Goal: Task Accomplishment & Management: Use online tool/utility

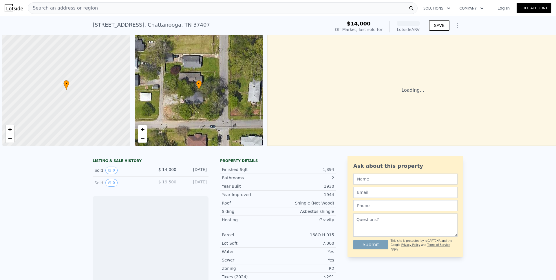
scroll to position [0, 2]
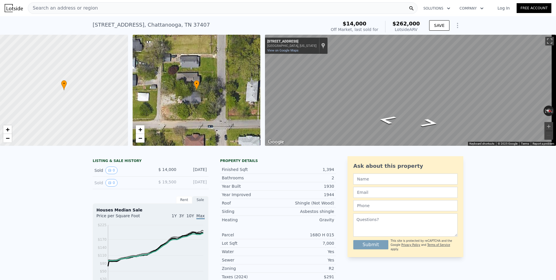
click at [457, 27] on icon "Show Options" at bounding box center [457, 25] width 1 height 5
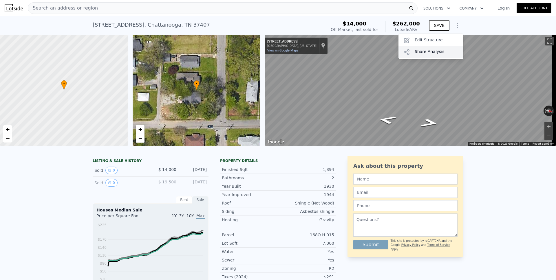
click at [436, 51] on div "Share Analysis" at bounding box center [430, 52] width 65 height 12
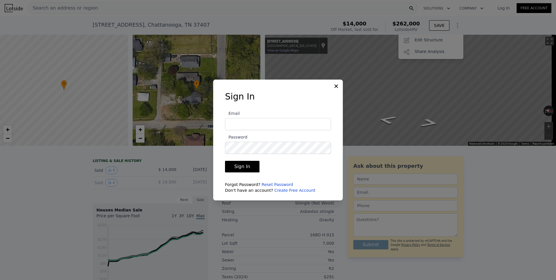
type input "[EMAIL_ADDRESS][DOMAIN_NAME]"
click at [337, 85] on icon at bounding box center [336, 86] width 6 height 6
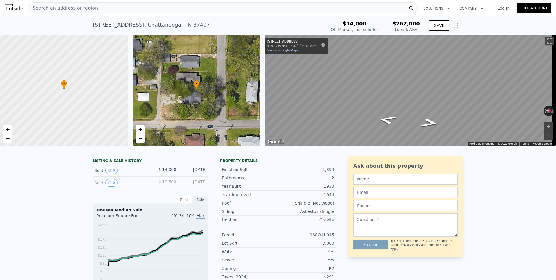
click at [454, 26] on icon "Show Options" at bounding box center [457, 25] width 7 height 7
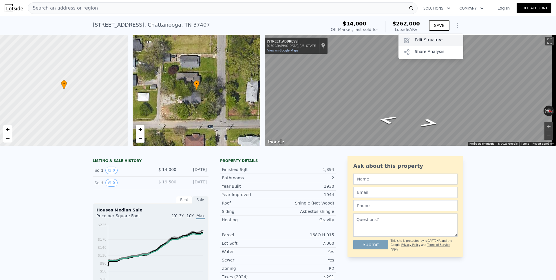
click at [434, 42] on div "Edit Structure" at bounding box center [430, 41] width 65 height 12
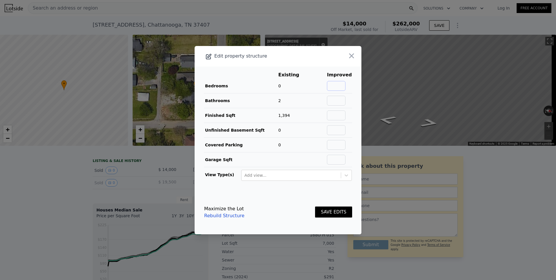
click at [336, 86] on input "text" at bounding box center [336, 86] width 19 height 10
type input "3"
type input "2"
click at [335, 212] on button "SAVE EDITS" at bounding box center [333, 212] width 37 height 11
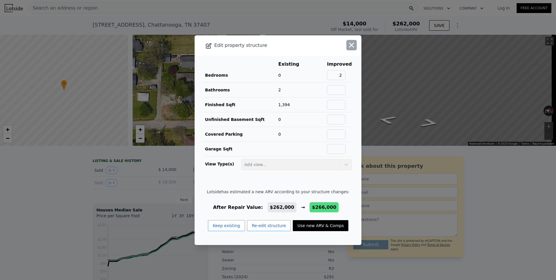
click at [348, 45] on icon "button" at bounding box center [352, 45] width 8 height 8
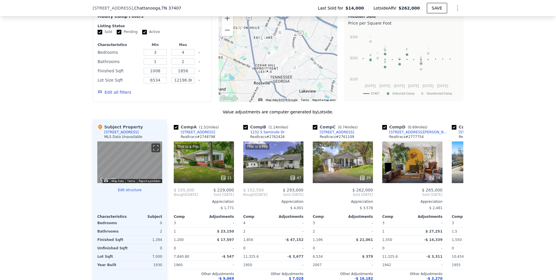
scroll to position [511, 0]
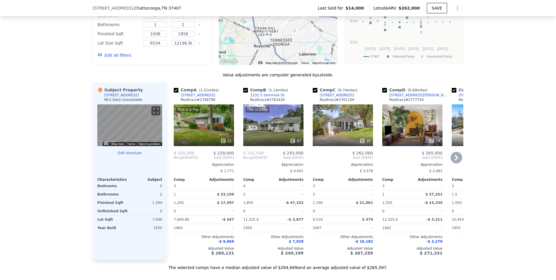
click at [455, 161] on icon at bounding box center [456, 158] width 3 height 6
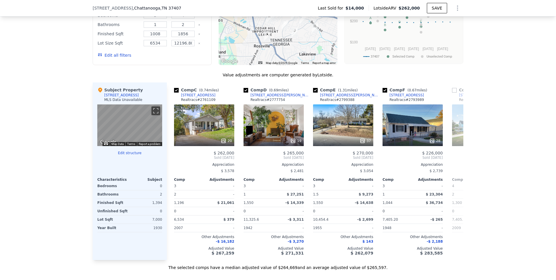
scroll to position [0, 139]
click at [455, 161] on icon at bounding box center [456, 158] width 3 height 6
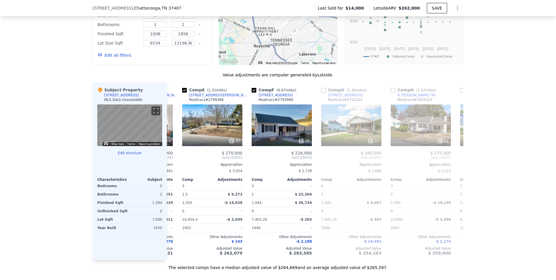
scroll to position [0, 278]
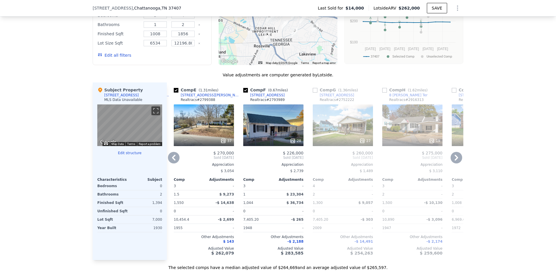
click at [455, 161] on icon at bounding box center [456, 158] width 3 height 6
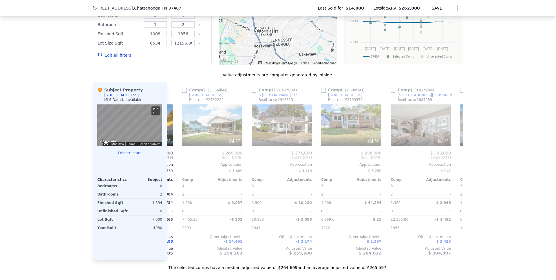
scroll to position [0, 417]
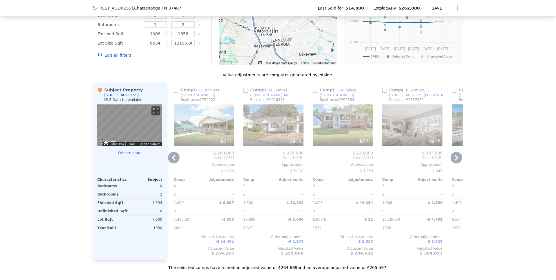
click at [244, 93] on input "checkbox" at bounding box center [245, 90] width 5 height 5
checkbox input "true"
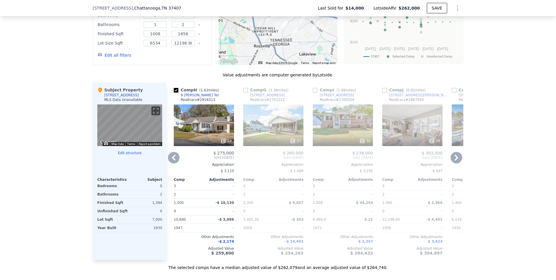
click at [383, 93] on input "checkbox" at bounding box center [384, 90] width 5 height 5
checkbox input "true"
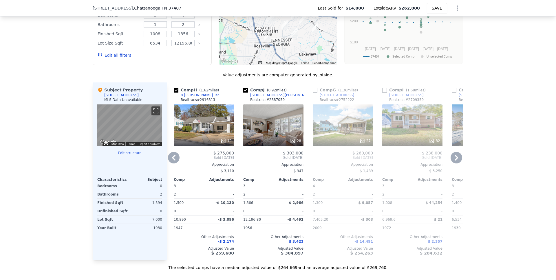
click at [451, 161] on icon at bounding box center [457, 158] width 12 height 12
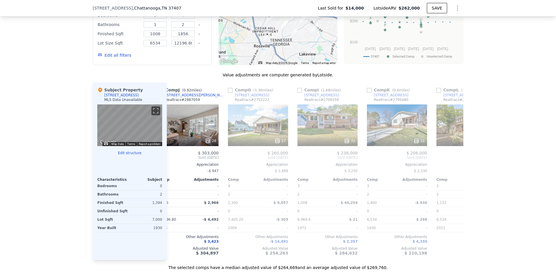
scroll to position [0, 551]
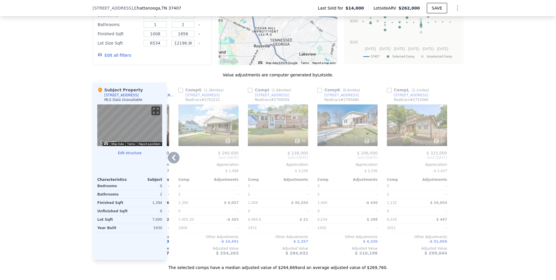
click at [173, 162] on icon at bounding box center [174, 158] width 12 height 12
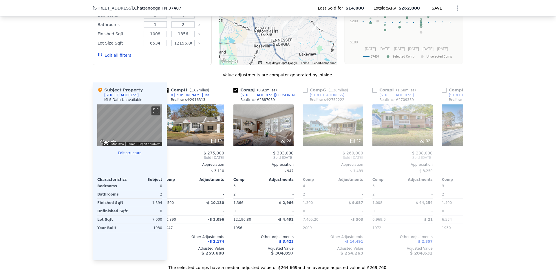
scroll to position [0, 412]
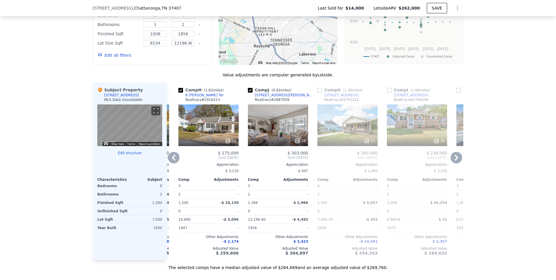
click at [172, 161] on icon at bounding box center [173, 158] width 3 height 6
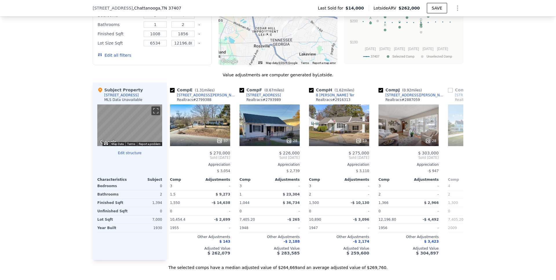
scroll to position [0, 273]
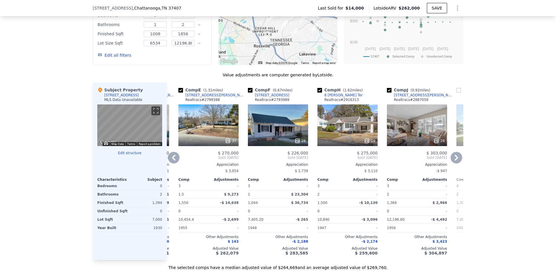
click at [175, 162] on icon at bounding box center [174, 158] width 12 height 12
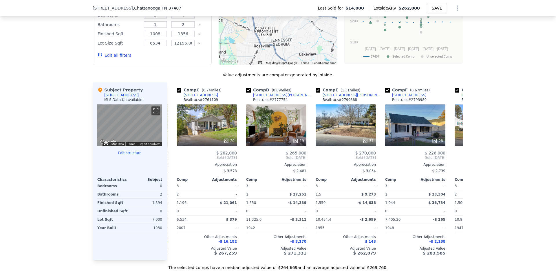
scroll to position [0, 134]
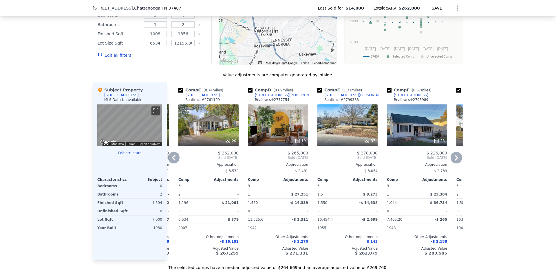
click at [180, 93] on input "checkbox" at bounding box center [180, 90] width 5 height 5
checkbox input "false"
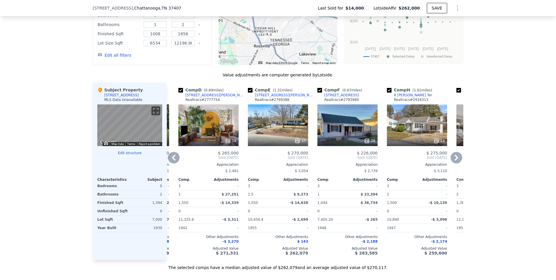
click at [172, 162] on icon at bounding box center [174, 158] width 12 height 12
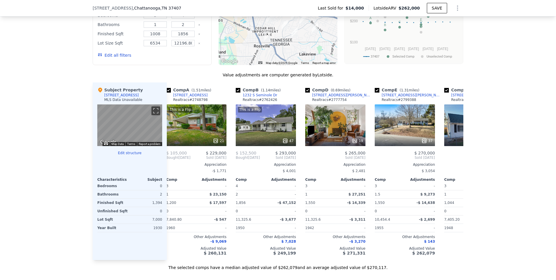
scroll to position [0, 0]
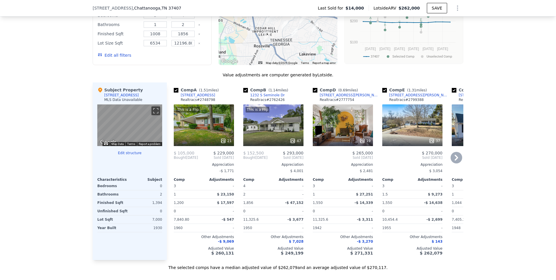
click at [175, 93] on input "checkbox" at bounding box center [176, 90] width 5 height 5
checkbox input "false"
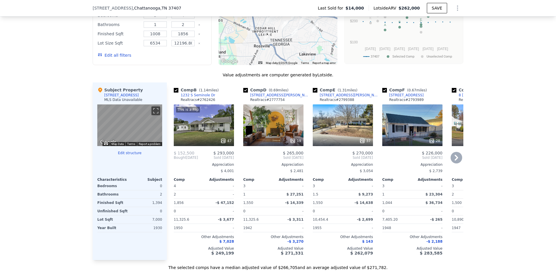
click at [174, 93] on input "checkbox" at bounding box center [176, 90] width 5 height 5
checkbox input "false"
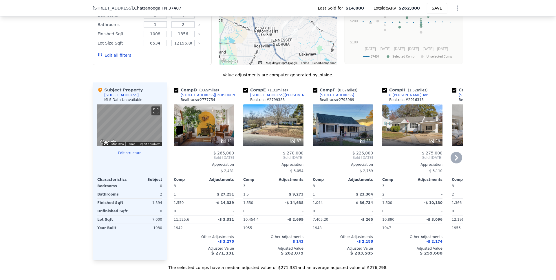
click at [452, 163] on icon at bounding box center [457, 158] width 12 height 12
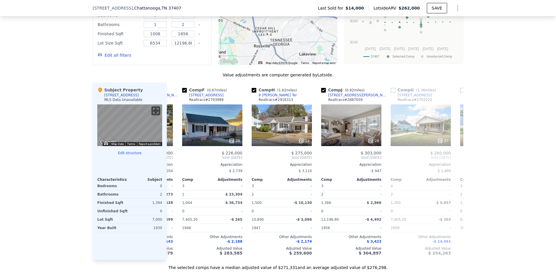
scroll to position [0, 139]
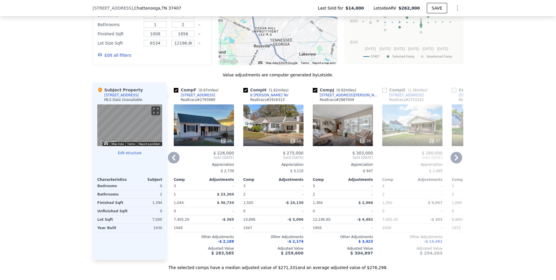
click at [174, 162] on icon at bounding box center [174, 158] width 12 height 12
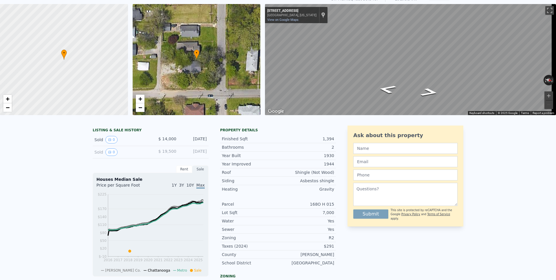
scroll to position [0, 0]
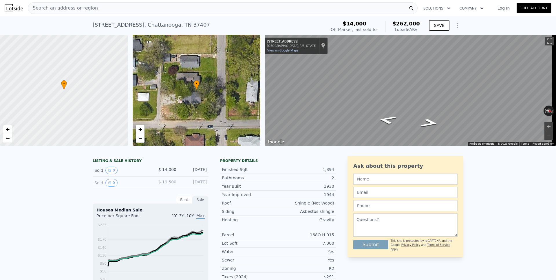
click at [454, 26] on icon "Show Options" at bounding box center [457, 25] width 7 height 7
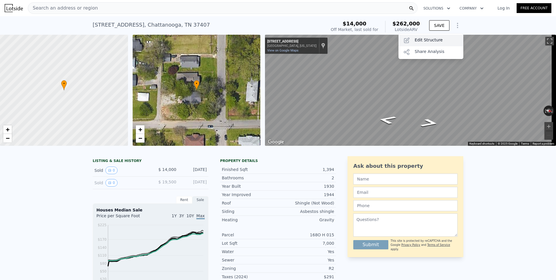
click at [413, 42] on div "Edit Structure" at bounding box center [430, 41] width 65 height 12
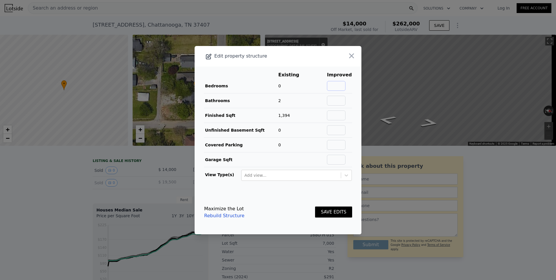
click at [337, 85] on input "text" at bounding box center [336, 86] width 19 height 10
click at [339, 86] on input "2" at bounding box center [336, 86] width 19 height 10
click at [340, 86] on input "2" at bounding box center [336, 86] width 19 height 10
click at [341, 85] on input "2" at bounding box center [336, 86] width 19 height 10
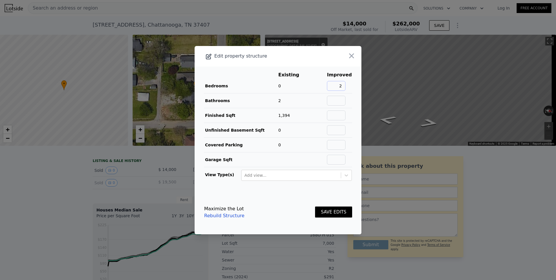
click at [341, 86] on input "2" at bounding box center [336, 86] width 19 height 10
click at [330, 212] on button "SAVE EDITS" at bounding box center [333, 212] width 37 height 11
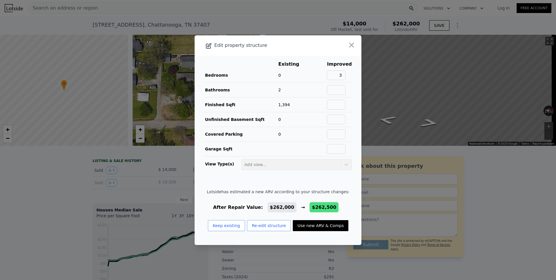
click at [315, 158] on div at bounding box center [296, 158] width 111 height 2
click at [255, 227] on button "Re-edit structure" at bounding box center [269, 225] width 44 height 11
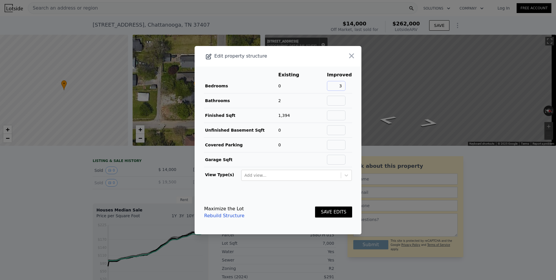
click at [340, 86] on input "3" at bounding box center [336, 86] width 19 height 10
type input "2"
click at [333, 211] on button "SAVE EDITS" at bounding box center [333, 212] width 37 height 11
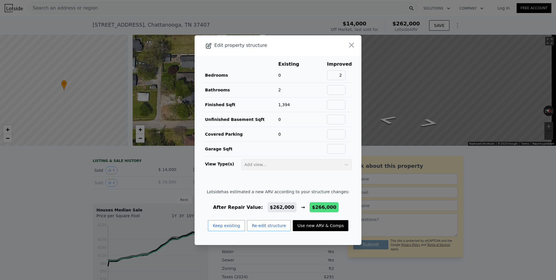
click at [305, 227] on button "Use new ARV & Comps" at bounding box center [321, 225] width 56 height 11
checkbox input "false"
type input "$ 266,000"
type input "$ 233,407"
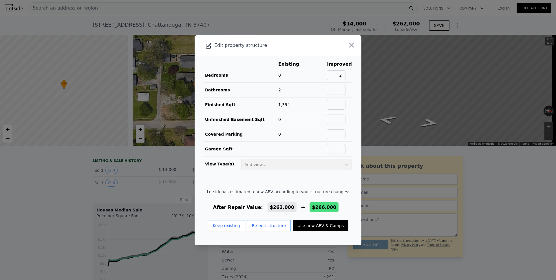
checkbox input "true"
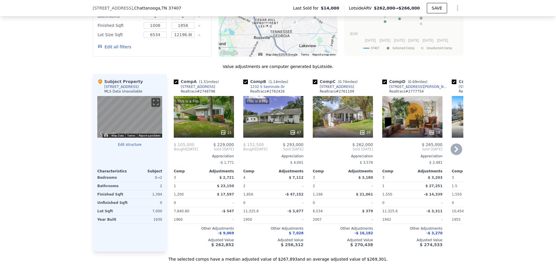
scroll to position [523, 0]
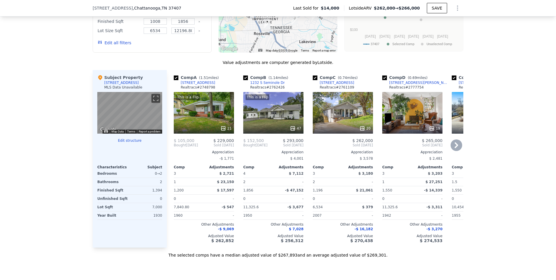
click at [175, 80] on input "checkbox" at bounding box center [176, 78] width 5 height 5
checkbox input "false"
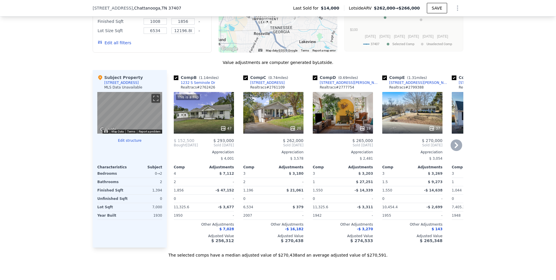
click at [175, 80] on input "checkbox" at bounding box center [176, 78] width 5 height 5
checkbox input "false"
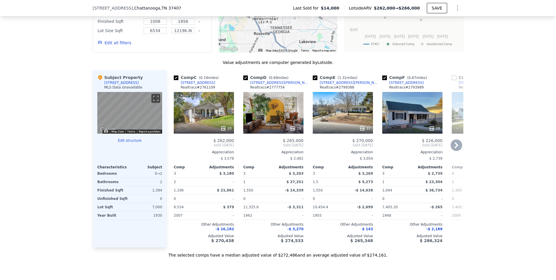
click at [175, 80] on input "checkbox" at bounding box center [176, 78] width 5 height 5
checkbox input "false"
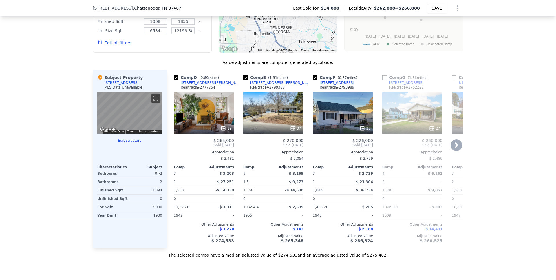
click at [457, 149] on icon at bounding box center [457, 146] width 12 height 12
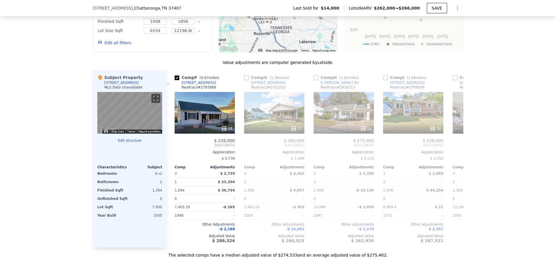
scroll to position [0, 139]
click at [315, 81] on div "Comp H ( 1.62 miles)" at bounding box center [336, 78] width 47 height 6
click at [313, 80] on input "checkbox" at bounding box center [315, 78] width 5 height 5
checkbox input "true"
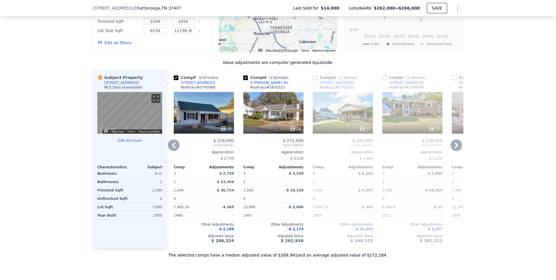
click at [453, 146] on icon at bounding box center [457, 146] width 12 height 12
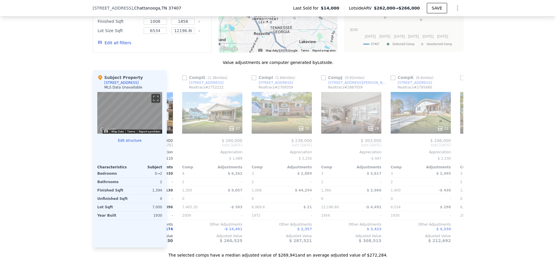
scroll to position [0, 278]
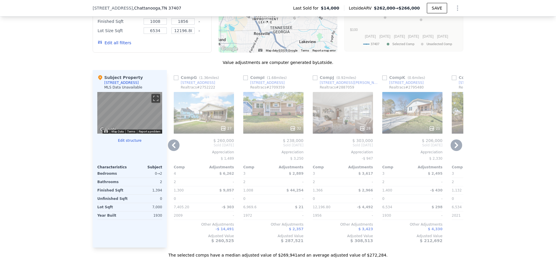
click at [383, 80] on input "checkbox" at bounding box center [384, 78] width 5 height 5
checkbox input "true"
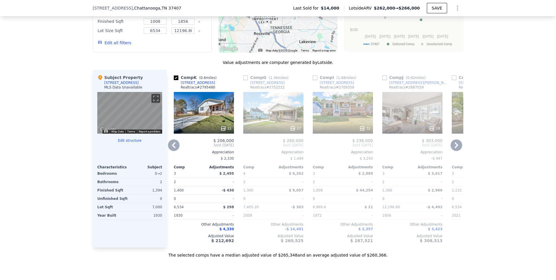
click at [383, 80] on input "checkbox" at bounding box center [384, 78] width 5 height 5
checkbox input "true"
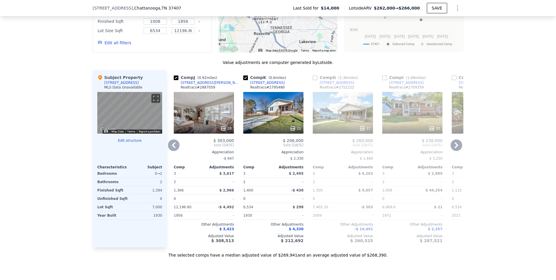
click at [452, 149] on icon at bounding box center [457, 146] width 12 height 12
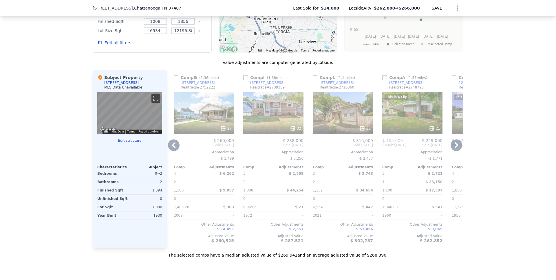
click at [455, 148] on icon at bounding box center [456, 145] width 3 height 6
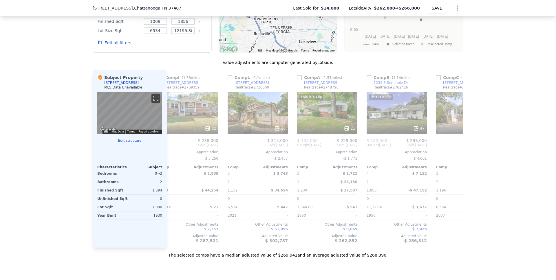
scroll to position [0, 551]
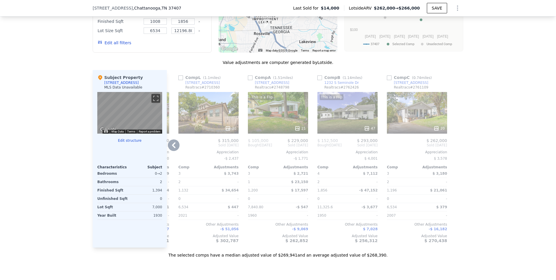
click at [173, 151] on icon at bounding box center [174, 146] width 12 height 12
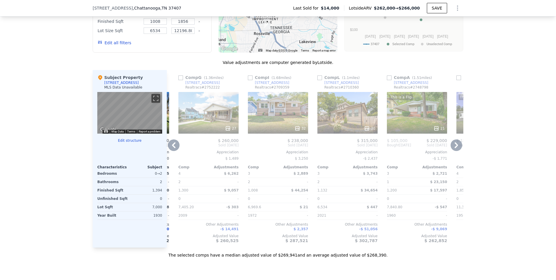
click at [173, 151] on icon at bounding box center [174, 146] width 12 height 12
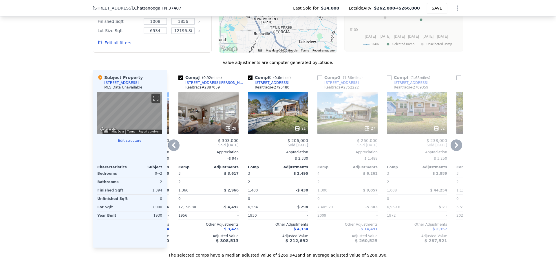
click at [172, 148] on icon at bounding box center [173, 145] width 3 height 6
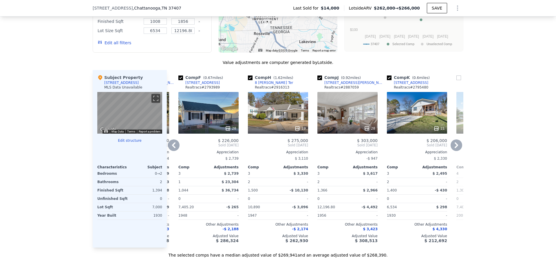
click at [169, 151] on icon at bounding box center [174, 146] width 12 height 12
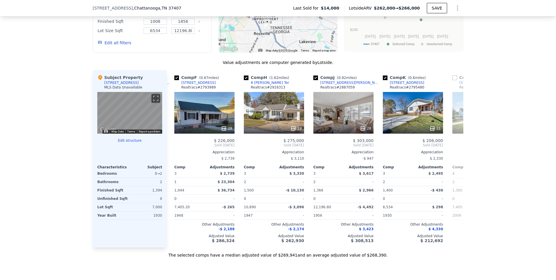
scroll to position [0, 139]
click at [383, 80] on input "checkbox" at bounding box center [384, 78] width 5 height 5
checkbox input "false"
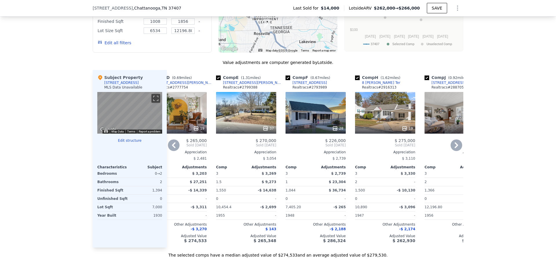
scroll to position [0, 0]
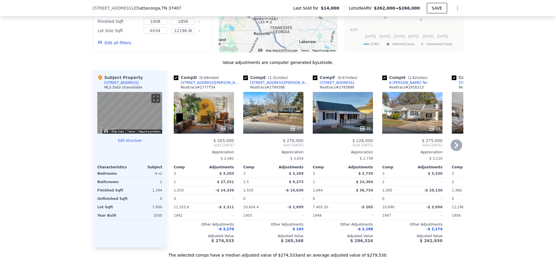
click at [455, 149] on icon at bounding box center [457, 146] width 12 height 12
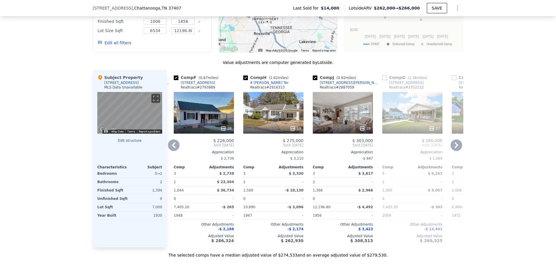
scroll to position [524, 0]
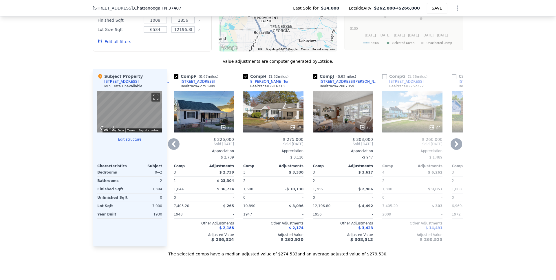
click at [174, 148] on icon at bounding box center [174, 144] width 12 height 12
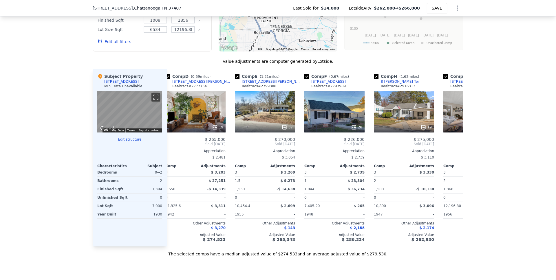
scroll to position [0, 0]
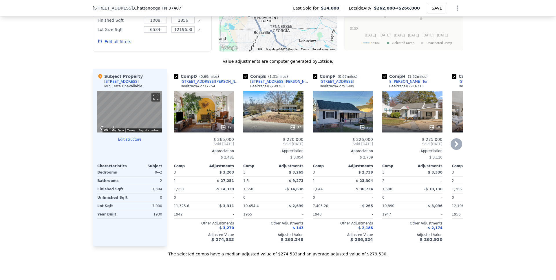
click at [454, 149] on icon at bounding box center [457, 144] width 12 height 12
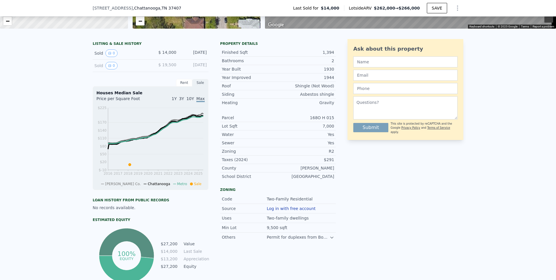
scroll to position [104, 0]
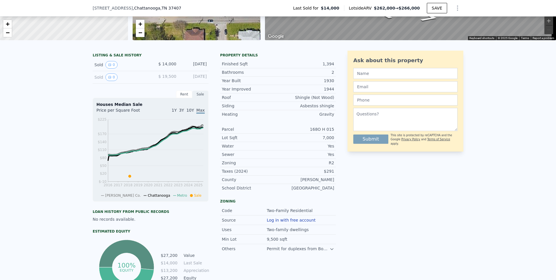
type input "$ 262,000"
type input "$ 229,646"
checkbox input "false"
checkbox input "true"
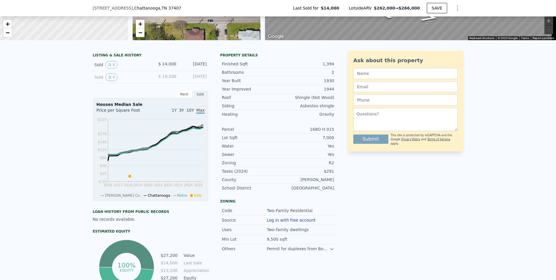
checkbox input "true"
checkbox input "false"
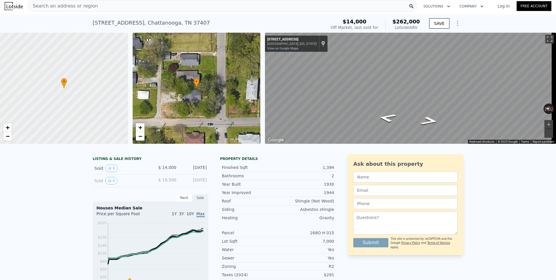
scroll to position [0, 0]
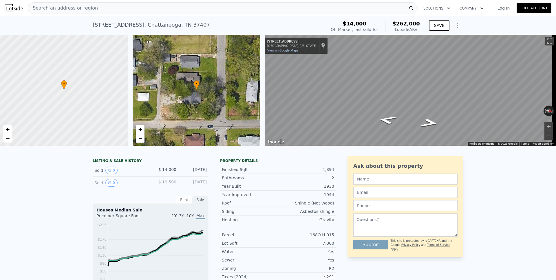
click at [73, 10] on span "Search an address or region" at bounding box center [63, 8] width 70 height 7
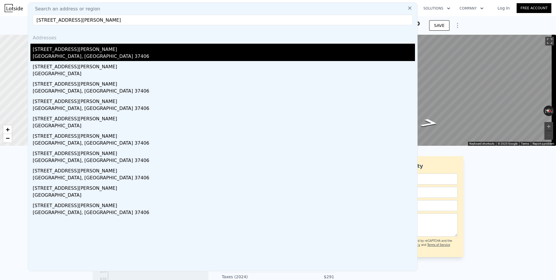
type input "[STREET_ADDRESS][PERSON_NAME]"
click at [56, 54] on div "[GEOGRAPHIC_DATA], [GEOGRAPHIC_DATA] 37406" at bounding box center [224, 57] width 382 height 8
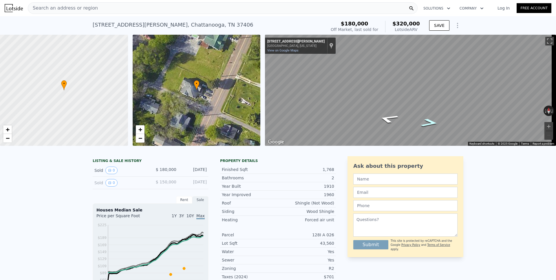
click at [428, 124] on icon "Go East, Dodson Ave" at bounding box center [429, 123] width 32 height 12
click at [454, 25] on icon "Show Options" at bounding box center [457, 25] width 7 height 7
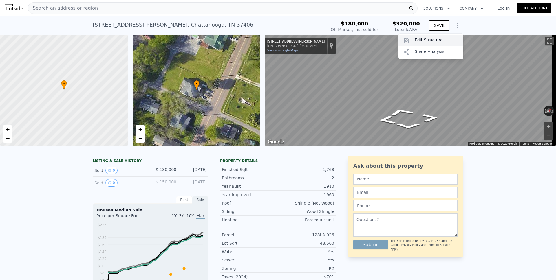
click at [424, 43] on div "Edit Structure" at bounding box center [430, 41] width 65 height 12
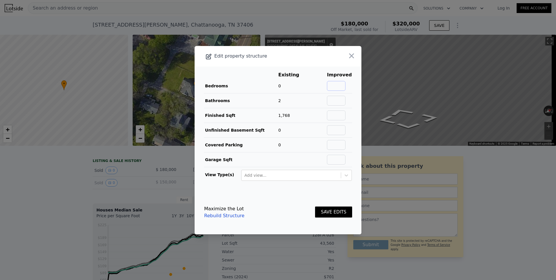
click at [334, 86] on input "text" at bounding box center [336, 86] width 19 height 10
type input "3"
click at [334, 212] on button "SAVE EDITS" at bounding box center [333, 212] width 37 height 11
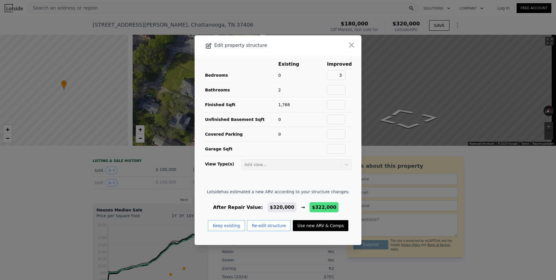
click at [325, 225] on button "Use new ARV & Comps" at bounding box center [321, 225] width 56 height 11
type input "$ 322,000"
type input "$ 108,238"
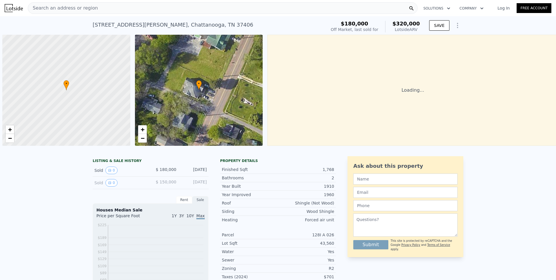
scroll to position [0, 2]
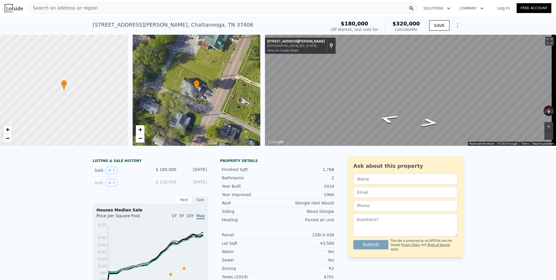
click at [73, 12] on div "Search an address or region" at bounding box center [63, 8] width 70 height 11
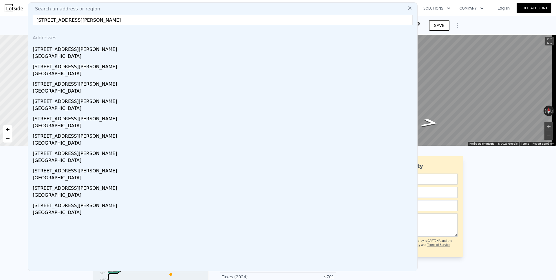
type input "[STREET_ADDRESS][PERSON_NAME]"
click at [69, 52] on div "[STREET_ADDRESS][PERSON_NAME]" at bounding box center [224, 48] width 382 height 9
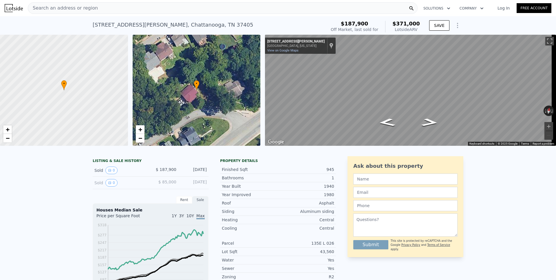
click at [114, 28] on div "[STREET_ADDRESS][PERSON_NAME]" at bounding box center [173, 25] width 160 height 8
click at [82, 13] on div "Search an address or region" at bounding box center [63, 8] width 70 height 11
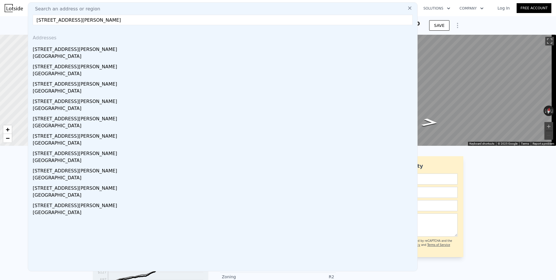
drag, startPoint x: 64, startPoint y: 21, endPoint x: 135, endPoint y: 19, distance: 71.0
click at [135, 19] on input "[STREET_ADDRESS][PERSON_NAME]" at bounding box center [223, 20] width 380 height 10
click at [62, 20] on input "[STREET_ADDRESS][PERSON_NAME]" at bounding box center [223, 20] width 380 height 10
click at [61, 20] on input "[STREET_ADDRESS][PERSON_NAME]" at bounding box center [223, 20] width 380 height 10
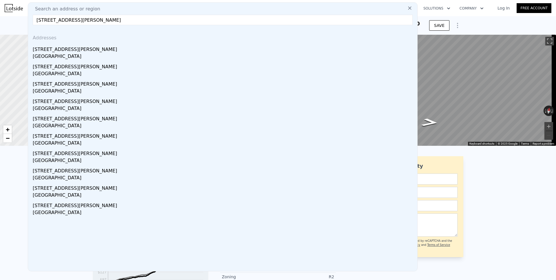
click at [61, 19] on input "[STREET_ADDRESS][PERSON_NAME]" at bounding box center [223, 20] width 380 height 10
click at [62, 19] on input "[STREET_ADDRESS][PERSON_NAME]" at bounding box center [223, 20] width 380 height 10
click at [74, 21] on input "[STREET_ADDRESS][PERSON_NAME]" at bounding box center [223, 20] width 380 height 10
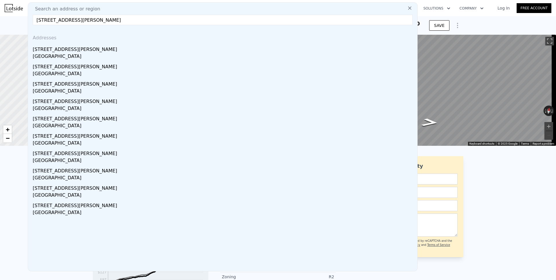
click at [74, 21] on input "[STREET_ADDRESS][PERSON_NAME]" at bounding box center [223, 20] width 380 height 10
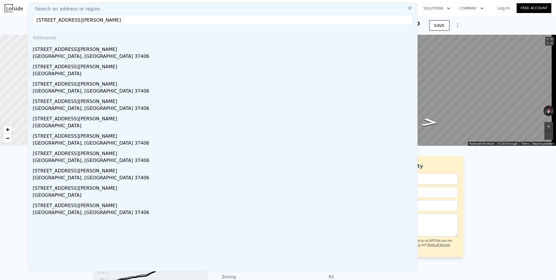
type input "[STREET_ADDRESS][PERSON_NAME]"
click at [68, 50] on div "[STREET_ADDRESS][PERSON_NAME]" at bounding box center [224, 48] width 382 height 9
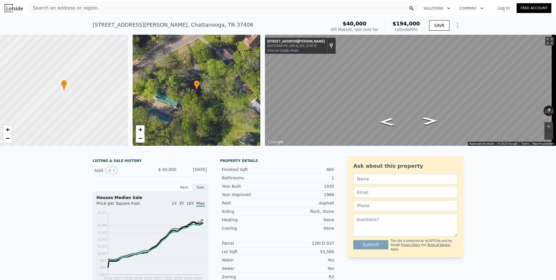
click at [455, 27] on icon "Show Options" at bounding box center [457, 25] width 7 height 7
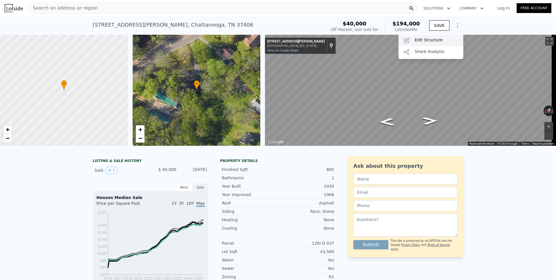
click at [432, 42] on div "Edit Structure" at bounding box center [430, 41] width 65 height 12
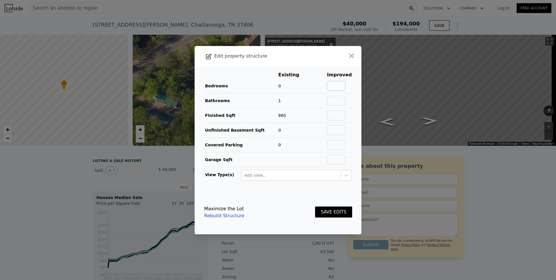
click at [339, 85] on input "text" at bounding box center [336, 86] width 19 height 10
type input "2"
drag, startPoint x: 330, startPoint y: 212, endPoint x: 332, endPoint y: 187, distance: 24.8
click at [330, 213] on button "SAVE EDITS" at bounding box center [333, 212] width 37 height 11
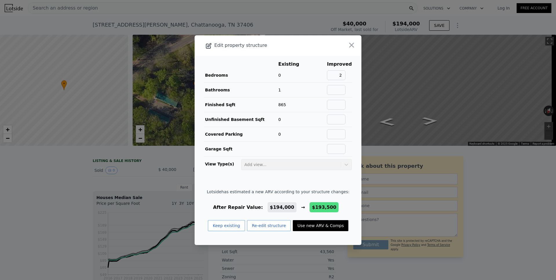
click at [330, 224] on button "Use new ARV & Comps" at bounding box center [321, 225] width 56 height 11
type input "$ 193,500"
type input "$ 137,793"
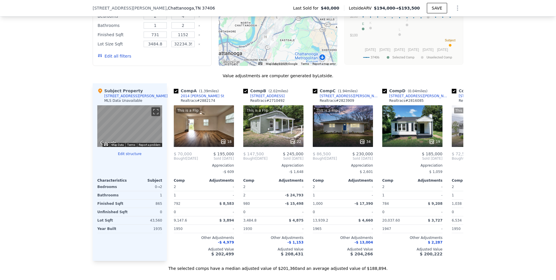
scroll to position [508, 0]
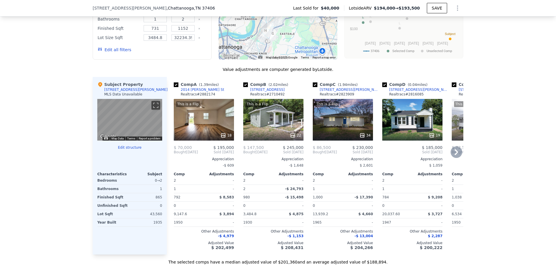
click at [454, 157] on icon at bounding box center [457, 153] width 12 height 12
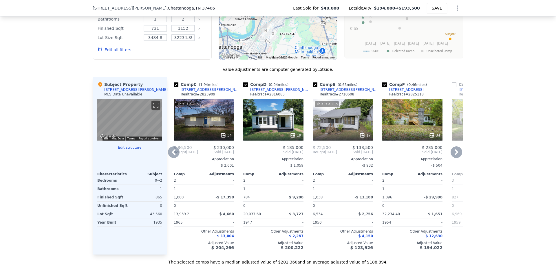
click at [455, 155] on icon at bounding box center [456, 152] width 3 height 6
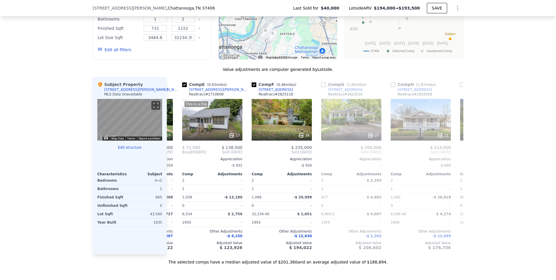
scroll to position [0, 278]
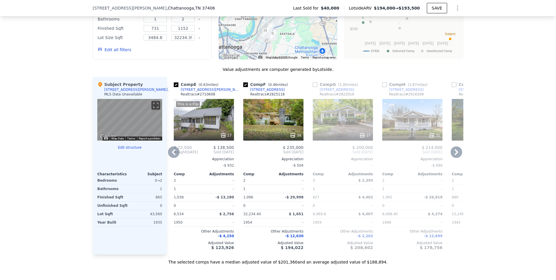
click at [455, 155] on icon at bounding box center [456, 152] width 3 height 6
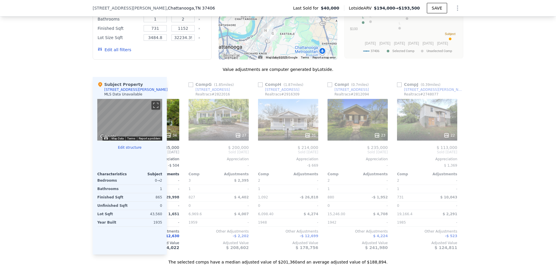
scroll to position [0, 417]
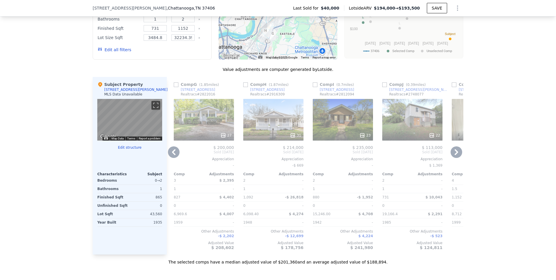
click at [455, 155] on icon at bounding box center [456, 152] width 3 height 6
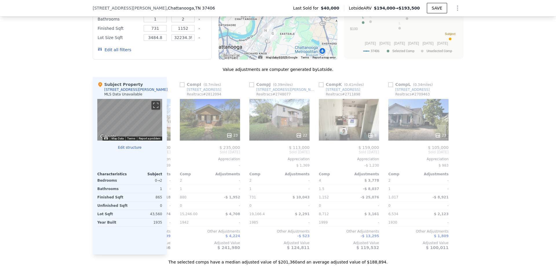
scroll to position [0, 551]
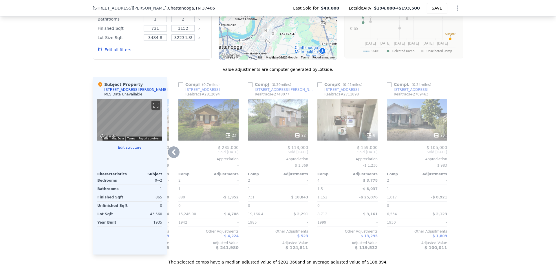
click at [299, 127] on div "22" at bounding box center [278, 120] width 60 height 42
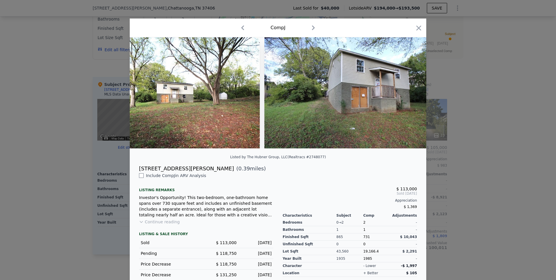
click at [416, 28] on icon "button" at bounding box center [418, 27] width 5 height 5
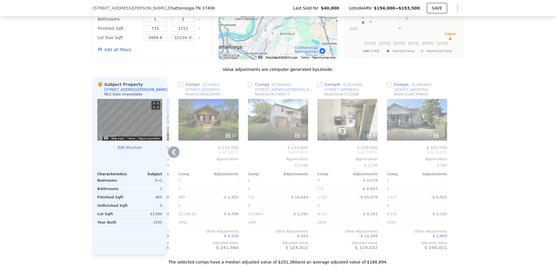
click at [172, 157] on icon at bounding box center [174, 153] width 12 height 12
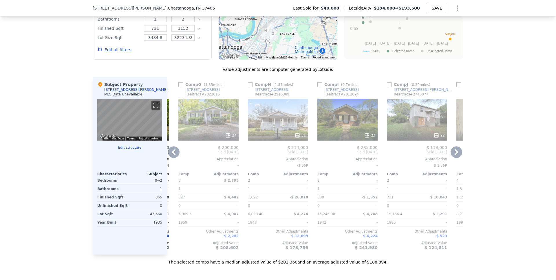
click at [455, 155] on icon at bounding box center [456, 152] width 3 height 6
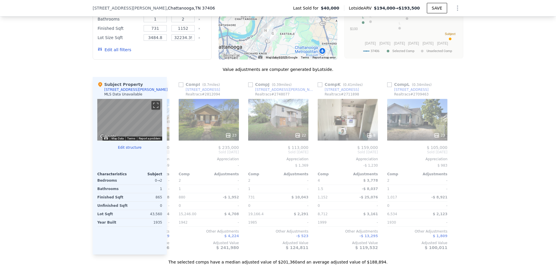
scroll to position [0, 551]
click at [178, 87] on input "checkbox" at bounding box center [180, 85] width 5 height 5
checkbox input "true"
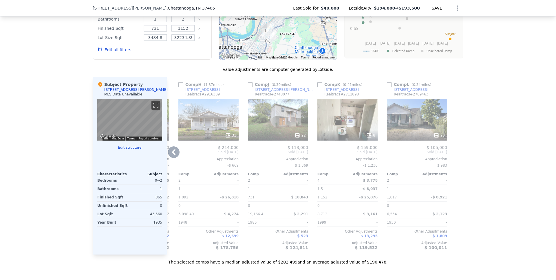
click at [180, 87] on input "checkbox" at bounding box center [180, 85] width 5 height 5
checkbox input "true"
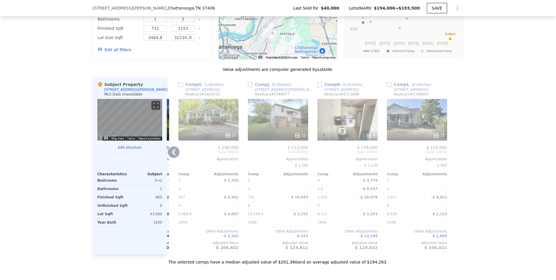
drag, startPoint x: 179, startPoint y: 90, endPoint x: 189, endPoint y: 120, distance: 31.6
click at [179, 87] on input "checkbox" at bounding box center [180, 85] width 5 height 5
checkbox input "true"
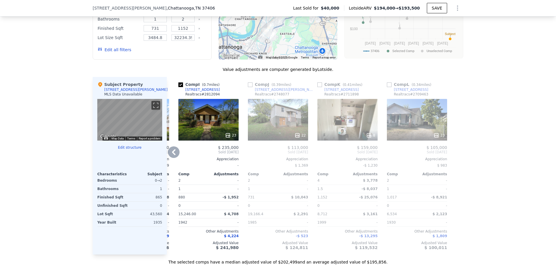
click at [174, 156] on icon at bounding box center [174, 153] width 12 height 12
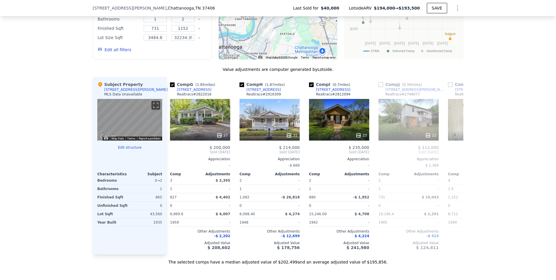
scroll to position [0, 412]
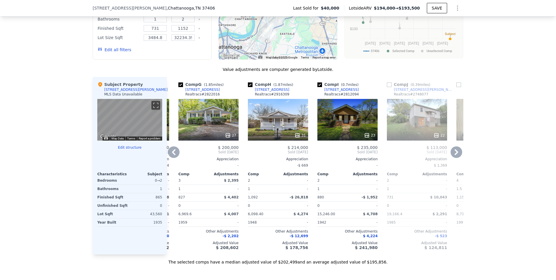
click at [172, 157] on icon at bounding box center [174, 153] width 12 height 12
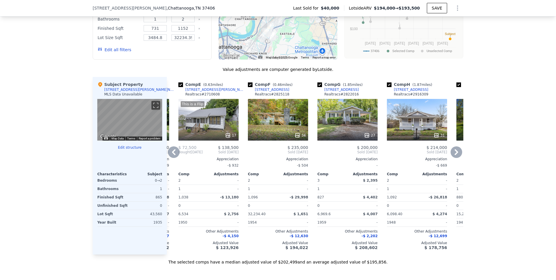
click at [173, 156] on icon at bounding box center [174, 153] width 12 height 12
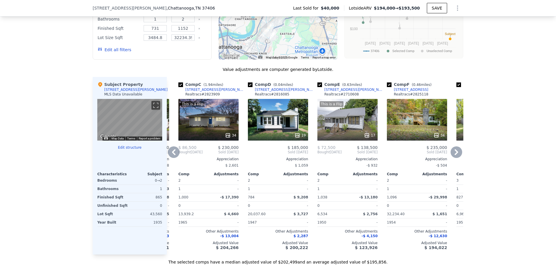
click at [173, 158] on icon at bounding box center [174, 153] width 12 height 12
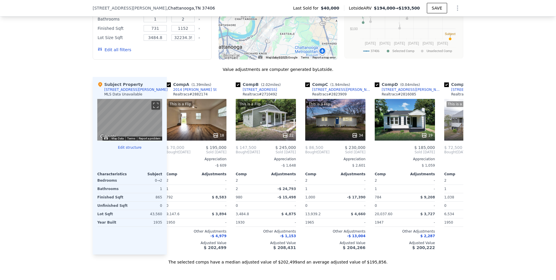
scroll to position [0, 0]
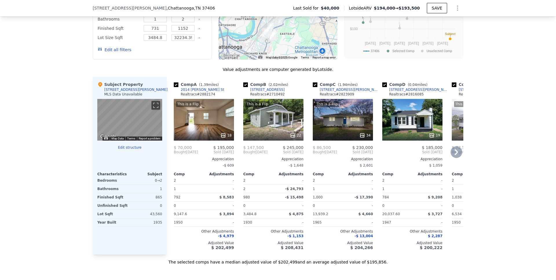
click at [244, 87] on input "checkbox" at bounding box center [245, 85] width 5 height 5
checkbox input "false"
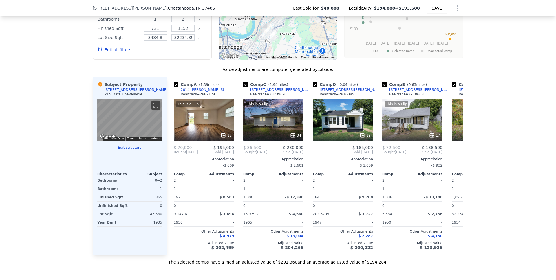
type input "$ 194,000"
type input "$ 138,264"
checkbox input "false"
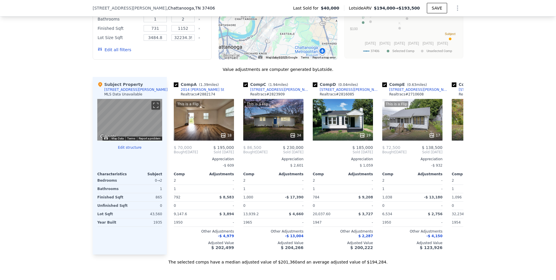
checkbox input "true"
